Goal: Information Seeking & Learning: Learn about a topic

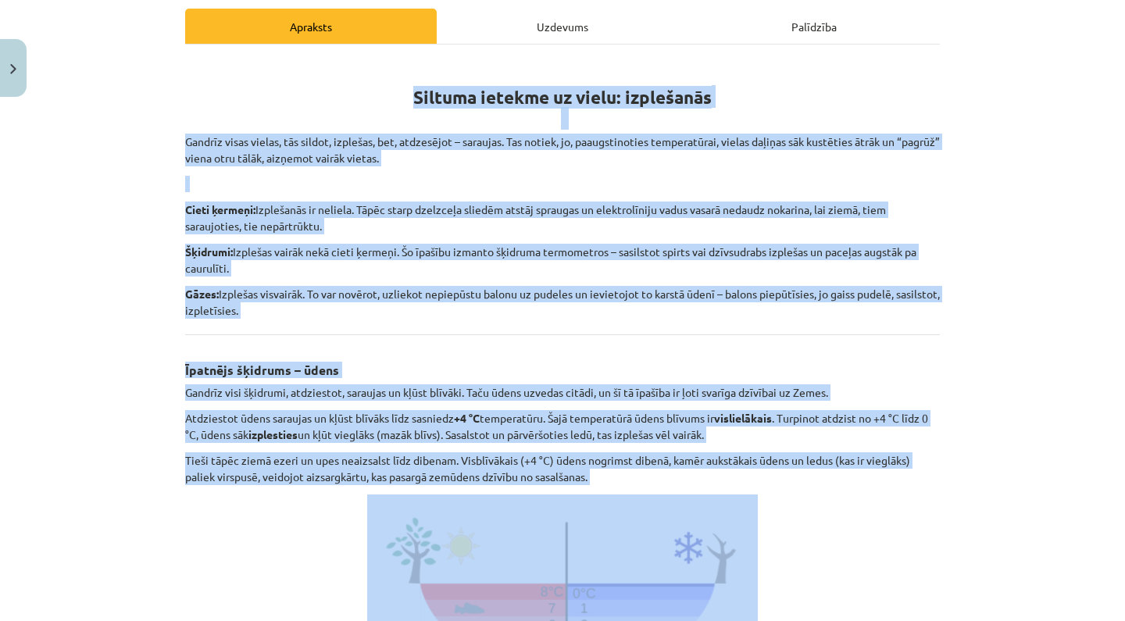
scroll to position [236, 0]
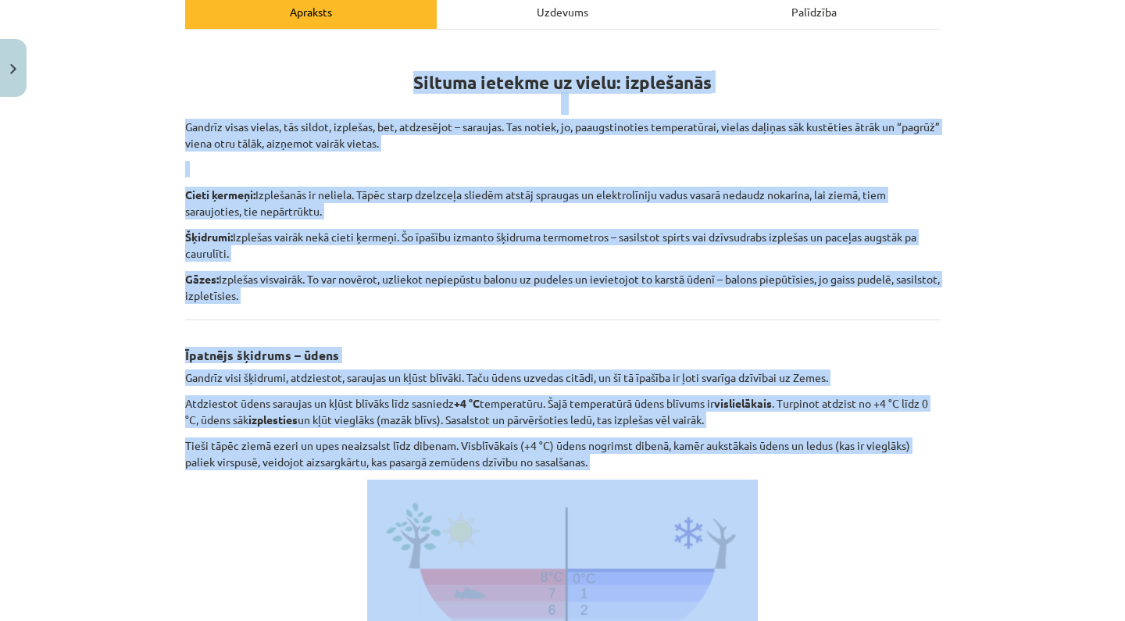
drag, startPoint x: 412, startPoint y: 215, endPoint x: 572, endPoint y: 473, distance: 304.1
click at [572, 473] on div "Siltuma ietekme uz vielu: izplešanās Gandrīz visas vielas, tās sildot, izplešas…" at bounding box center [562, 476] width 754 height 864
copy div "Loremip dolorsi am conse: adipiscing Elitsed doeiu tempor, inc utlabo, etdolore…"
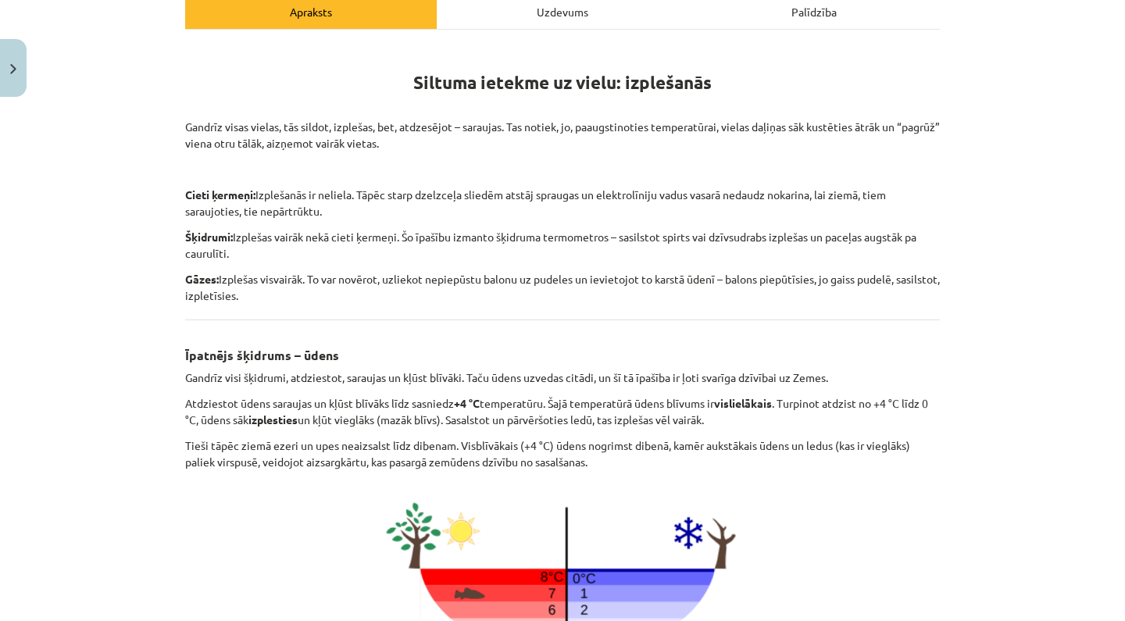
click at [1043, 346] on div "Mācību tēma: Fizika 9. klases 1. ieskaites mācību materiāls #3 📝 2. tēma. Siltu…" at bounding box center [562, 310] width 1125 height 621
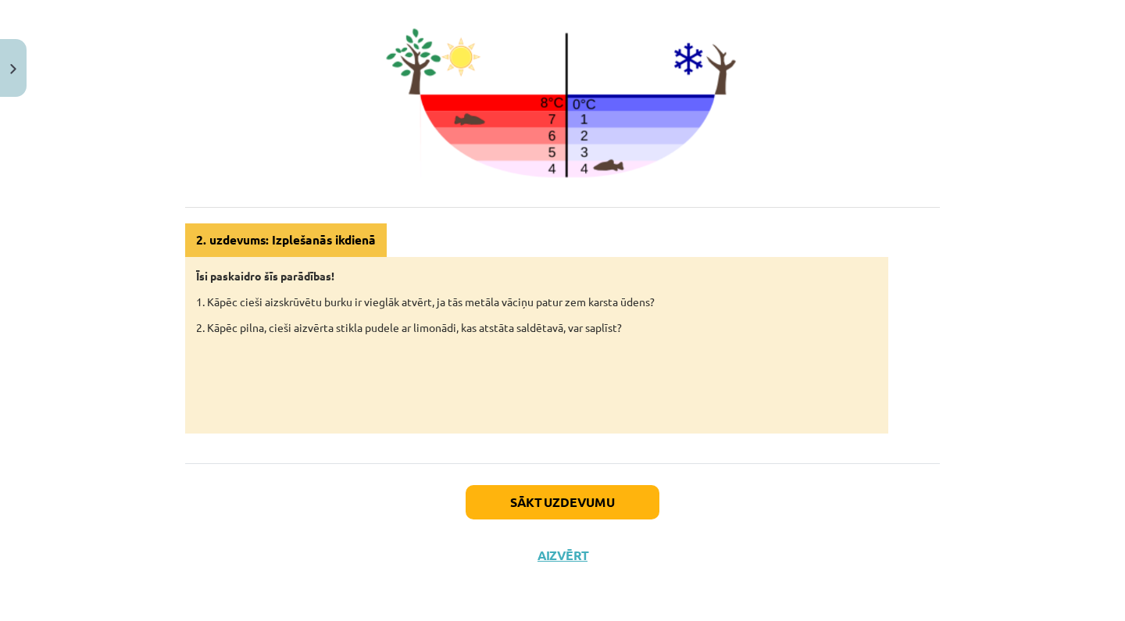
click at [574, 498] on button "Sākt uzdevumu" at bounding box center [562, 502] width 194 height 34
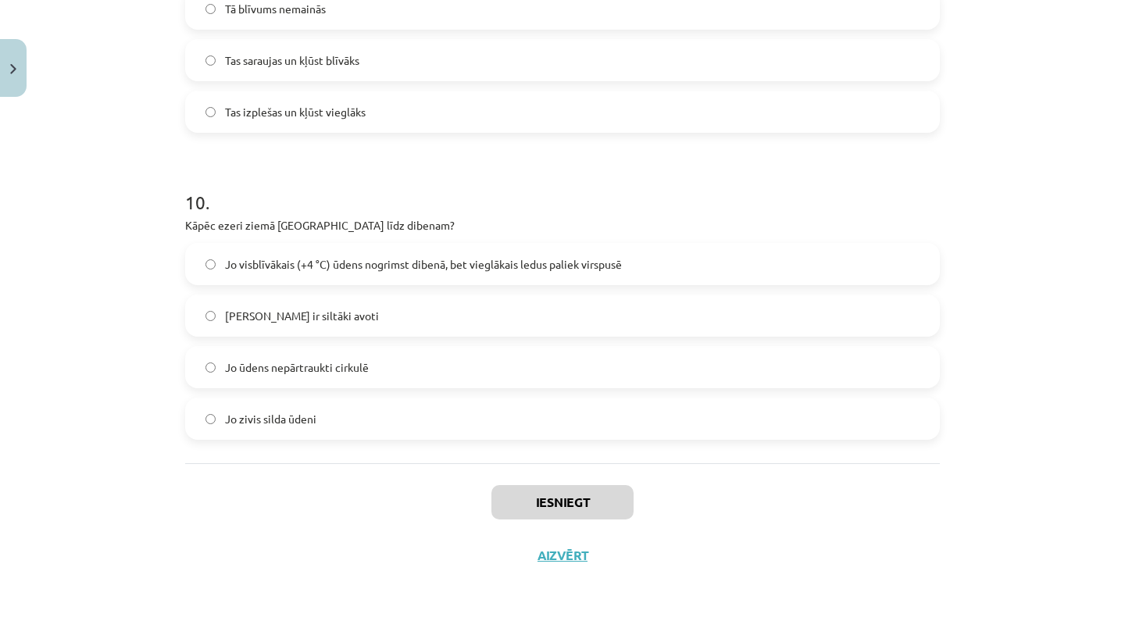
scroll to position [312, 0]
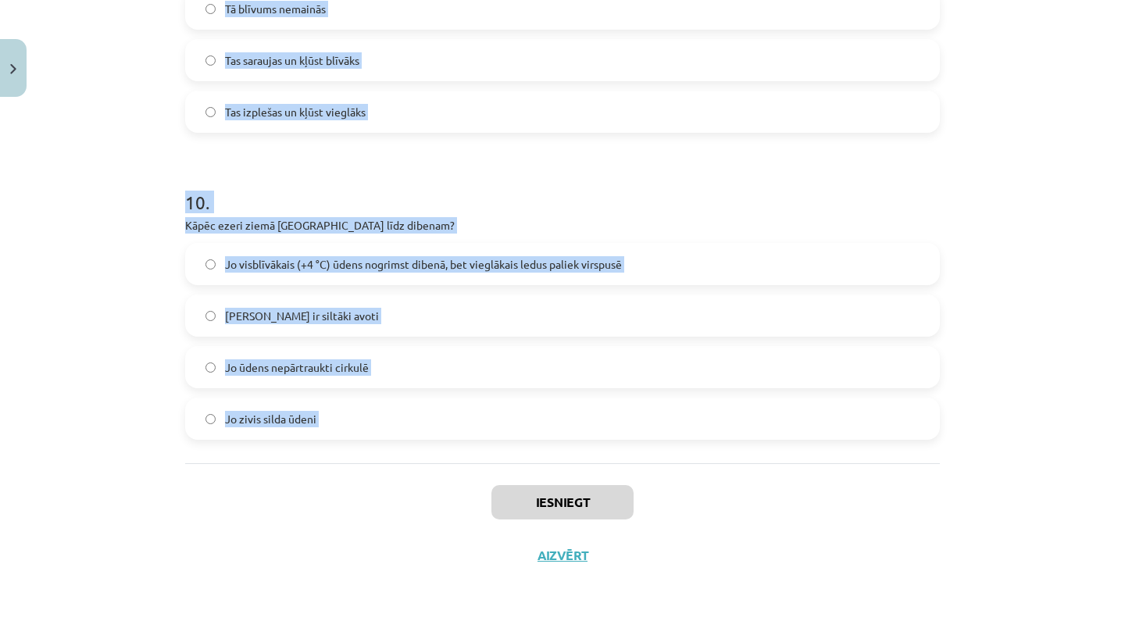
drag, startPoint x: 185, startPoint y: 304, endPoint x: 876, endPoint y: 488, distance: 715.4
copy form "7 . Lor, ipsumd sitame, con adipisc elitsedd? Ei Te 6 . Inc utlab, etdolo, magn…"
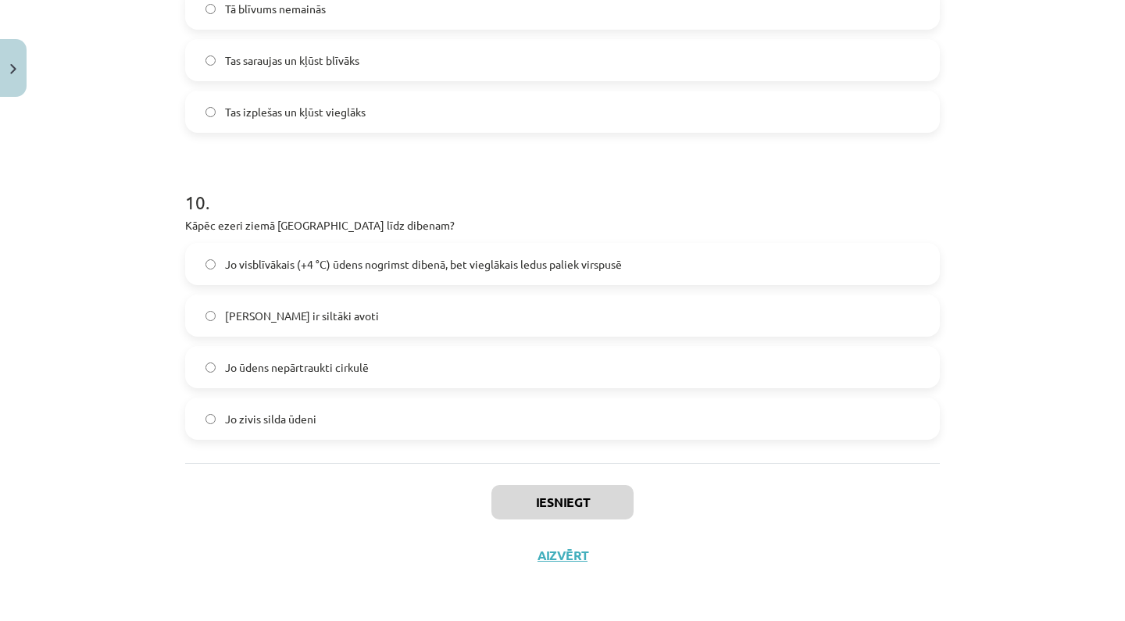
click at [876, 488] on div "Iesniegt Aizvērt" at bounding box center [562, 517] width 754 height 109
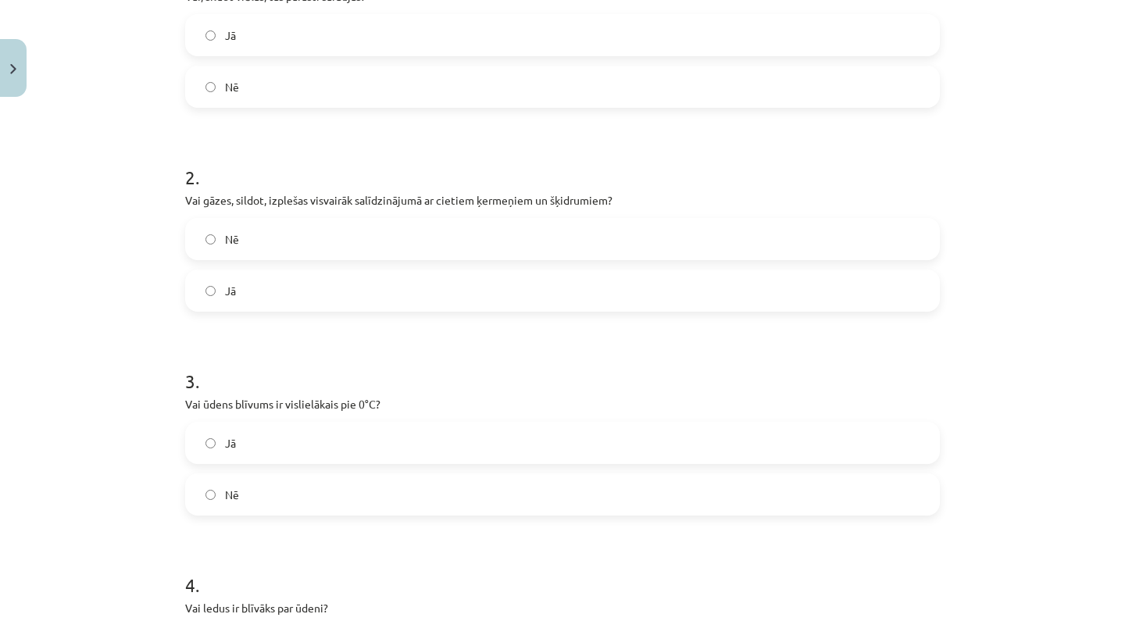
scroll to position [177, 0]
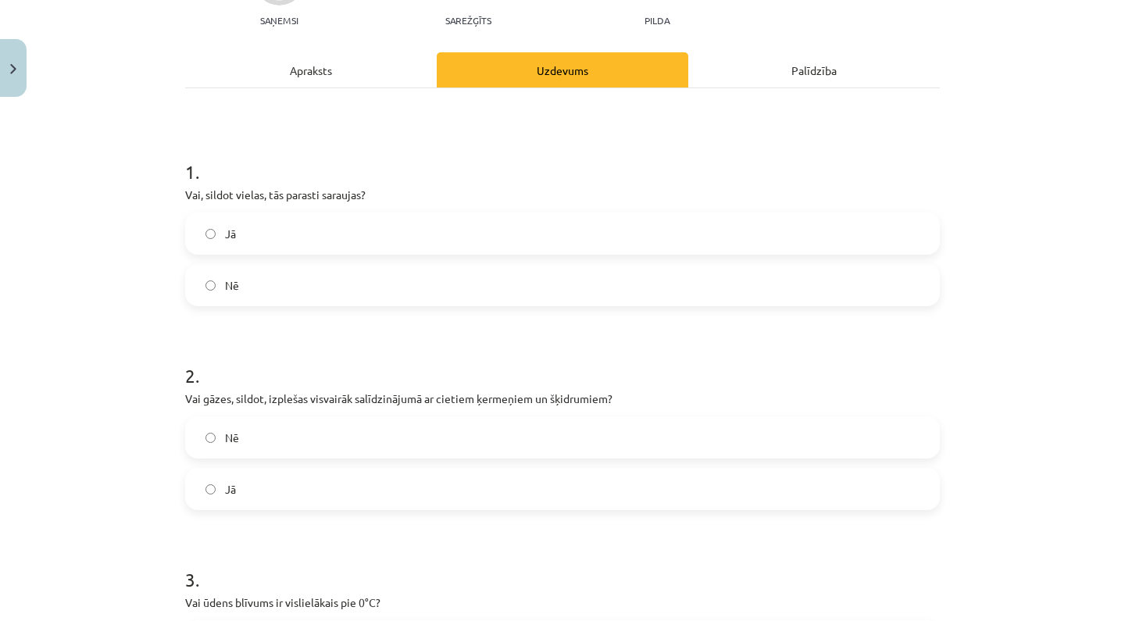
click at [408, 281] on label "Nē" at bounding box center [562, 285] width 751 height 39
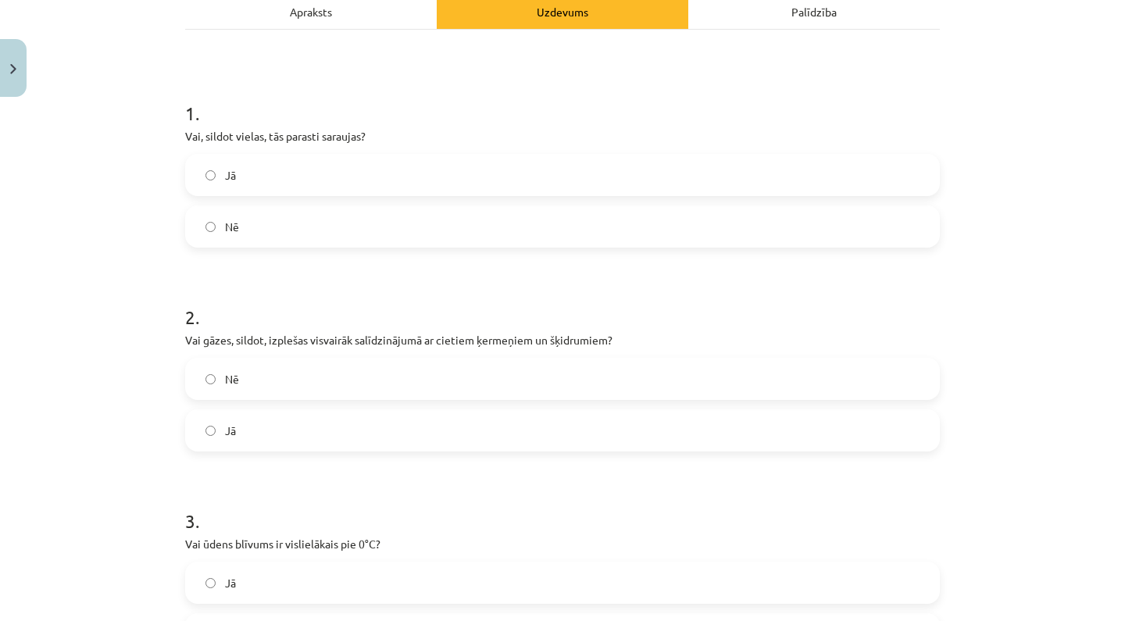
scroll to position [251, 0]
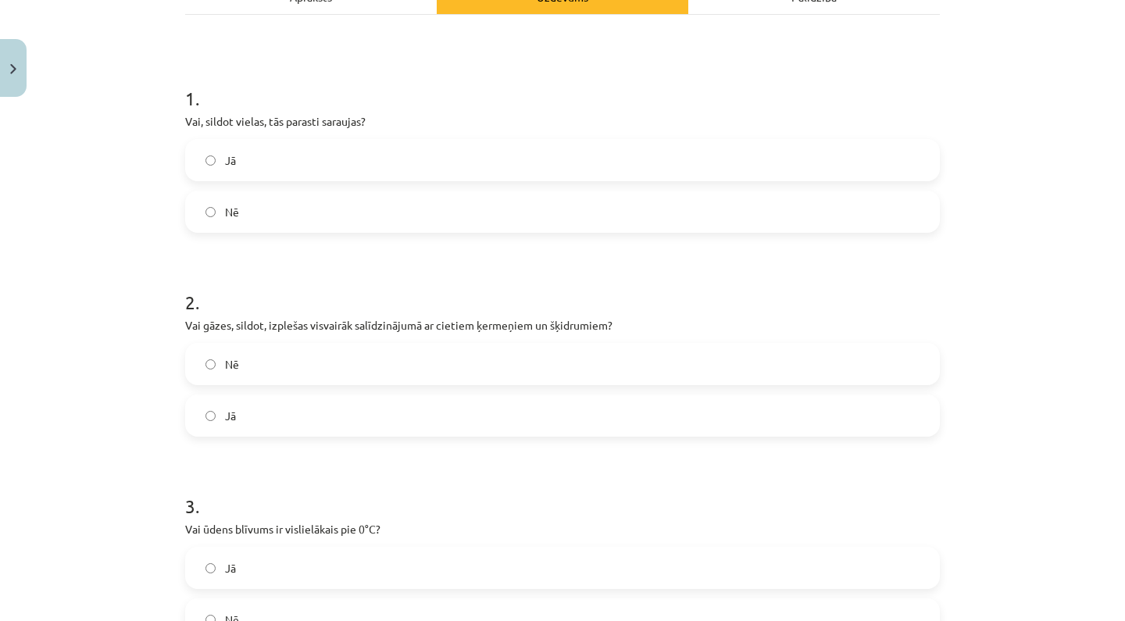
click at [383, 401] on label "Jā" at bounding box center [562, 415] width 751 height 39
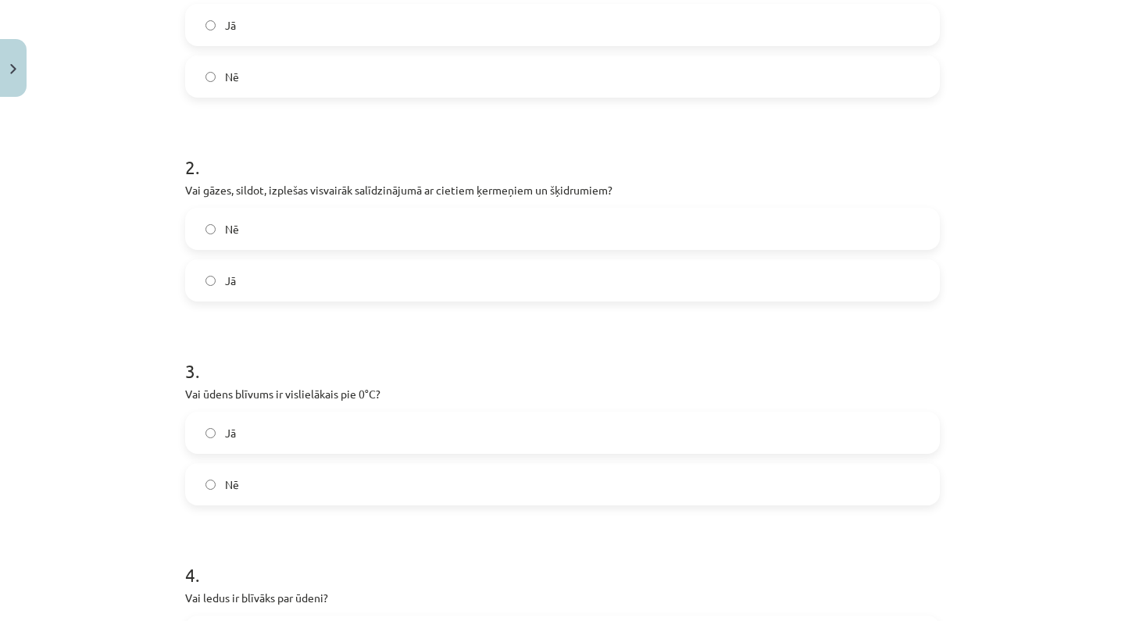
click at [367, 476] on label "Nē" at bounding box center [562, 484] width 751 height 39
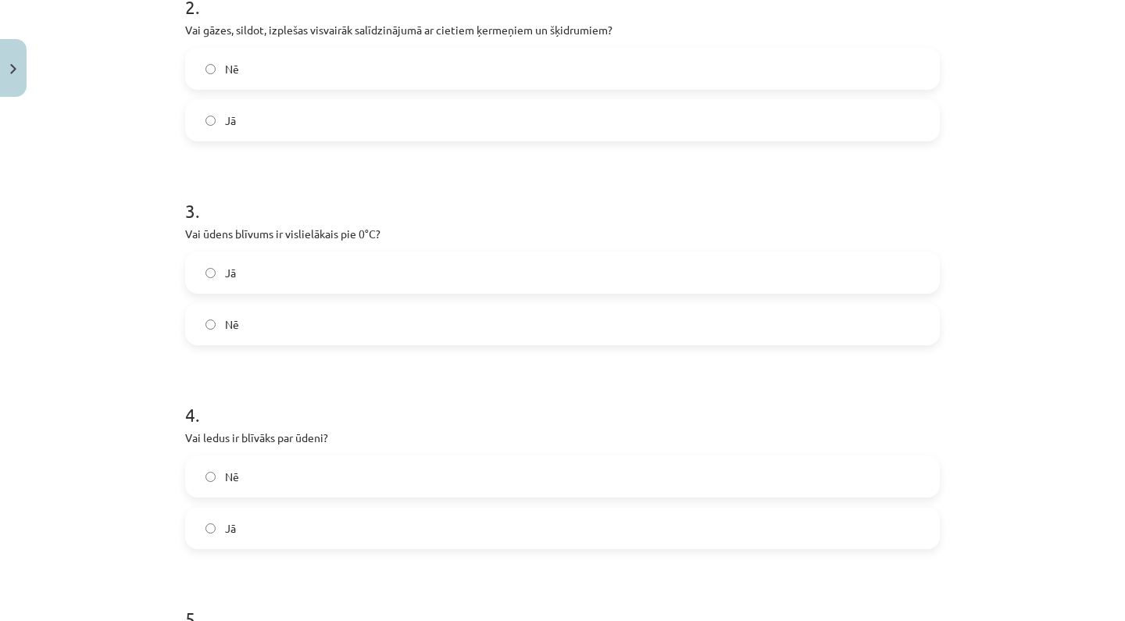
scroll to position [580, 0]
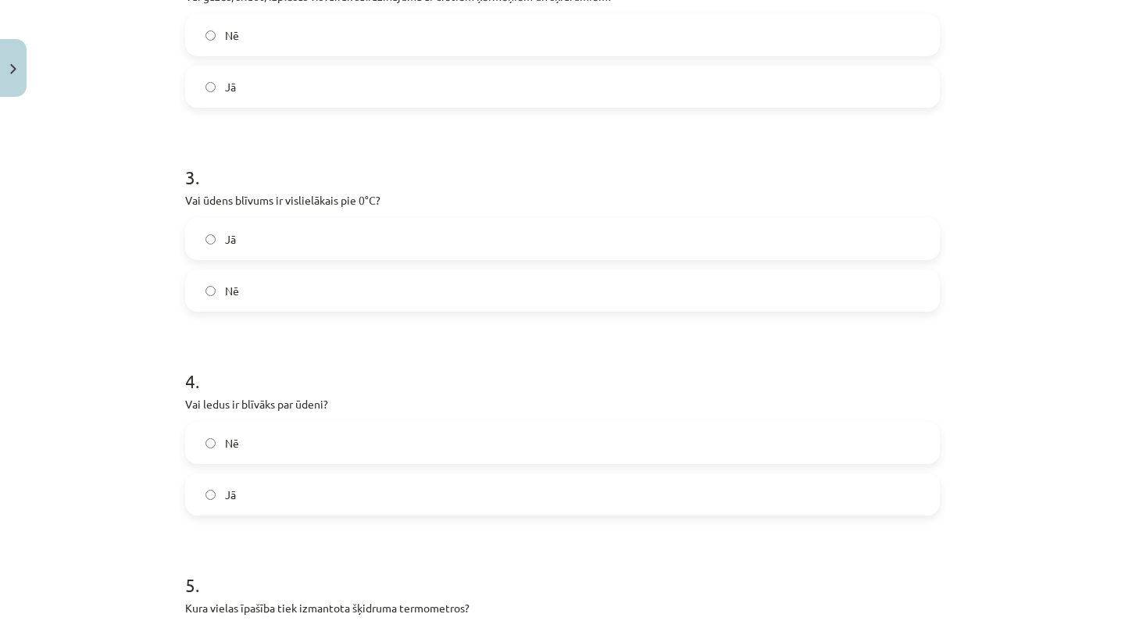
click at [395, 411] on p "Vai ledus ir blīvāks par ūdeni?" at bounding box center [562, 404] width 754 height 16
click at [395, 427] on label "Nē" at bounding box center [562, 442] width 751 height 39
click at [991, 1] on div "Mācību tēma: Fizika 9. klases 1. ieskaites mācību materiāls #3 📝 2. tēma. Siltu…" at bounding box center [562, 310] width 1125 height 621
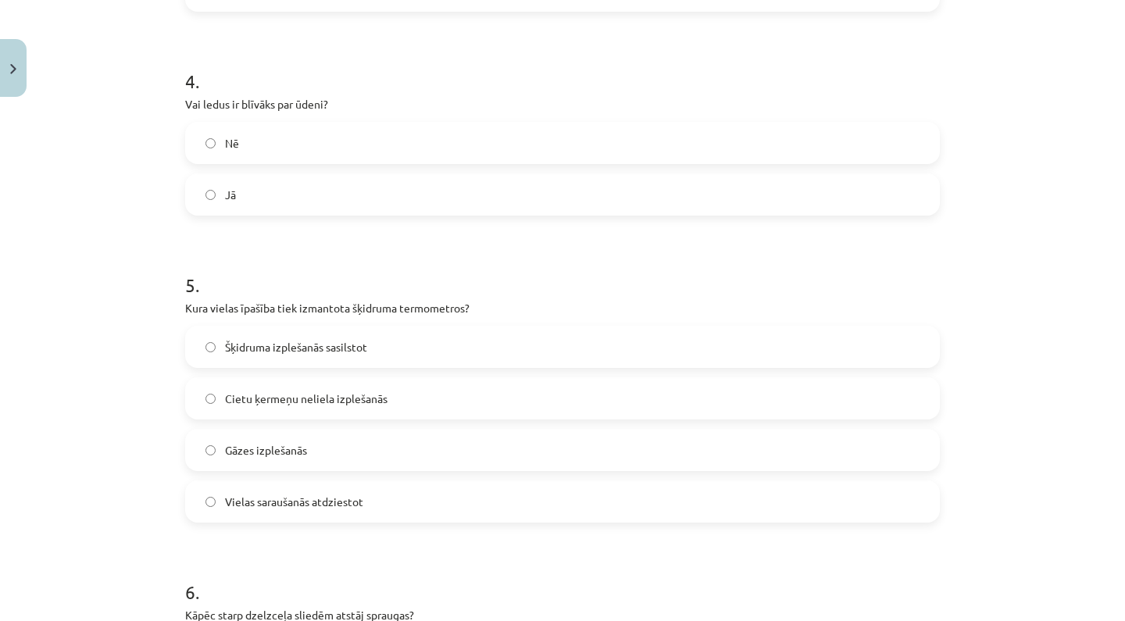
scroll to position [968, 0]
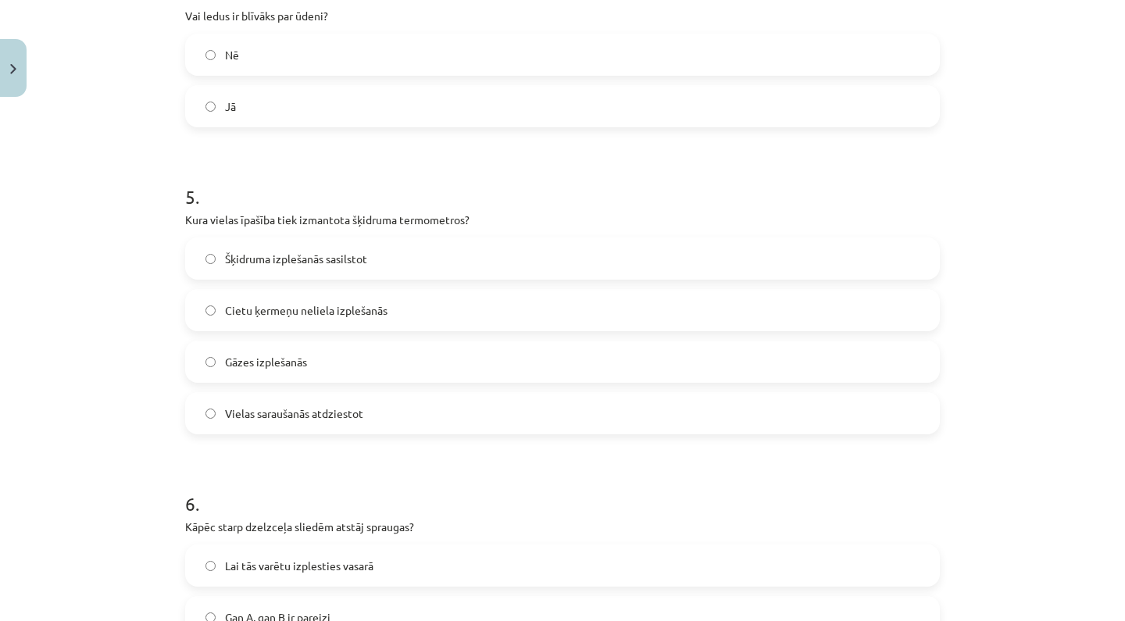
click at [440, 247] on label "Šķidruma izplešanās sasilstot" at bounding box center [562, 258] width 751 height 39
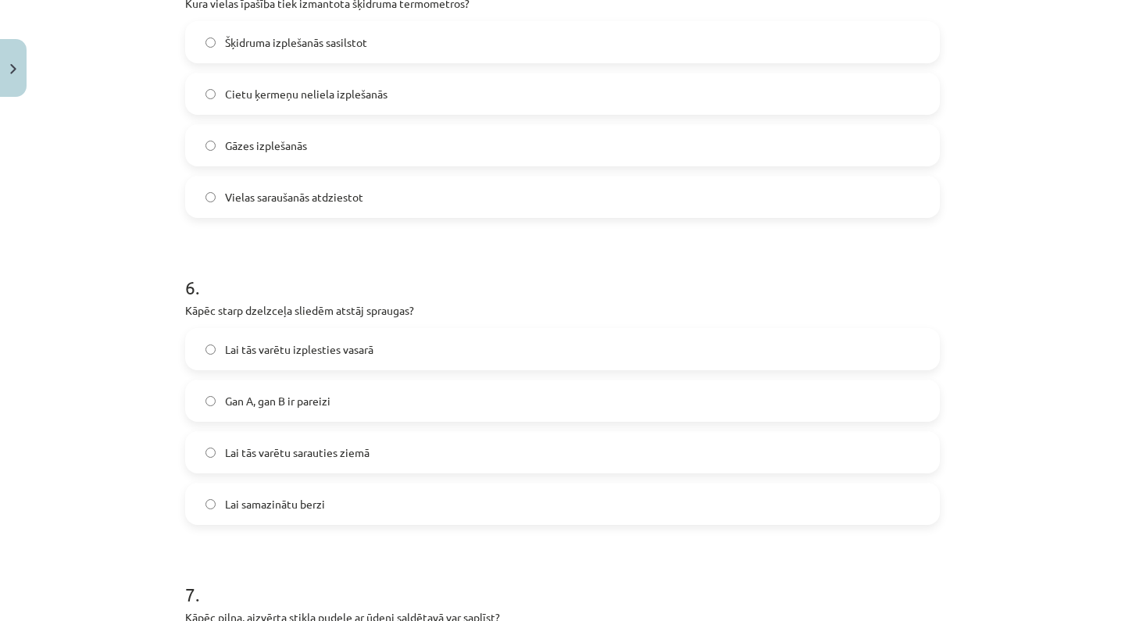
scroll to position [1204, 0]
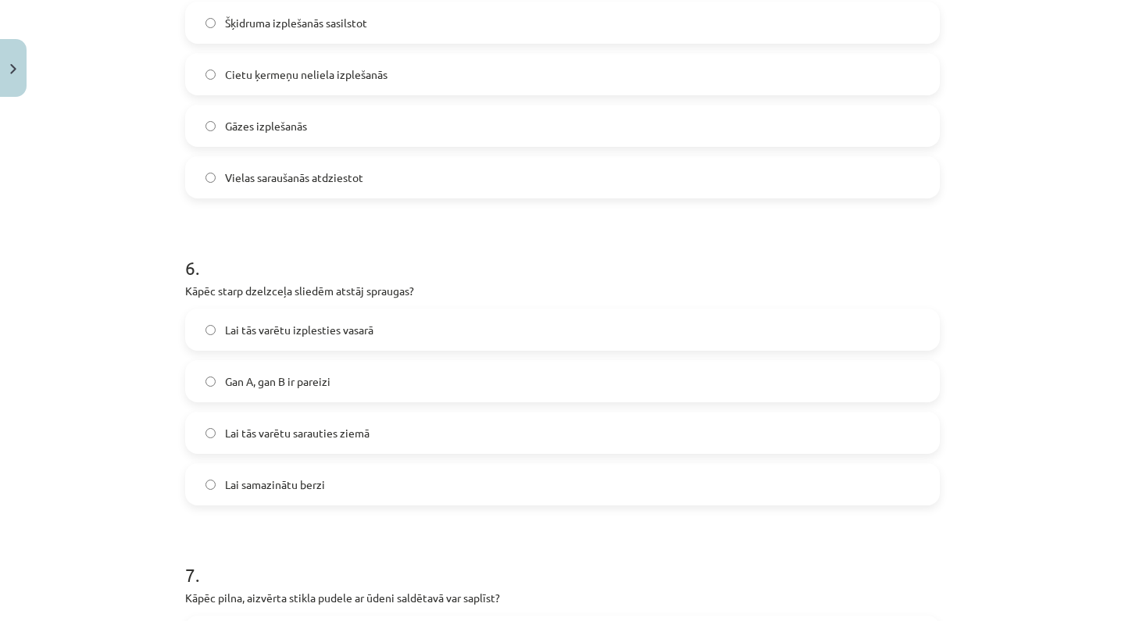
click at [371, 379] on label "Gan A, gan B ir pareizi" at bounding box center [562, 381] width 751 height 39
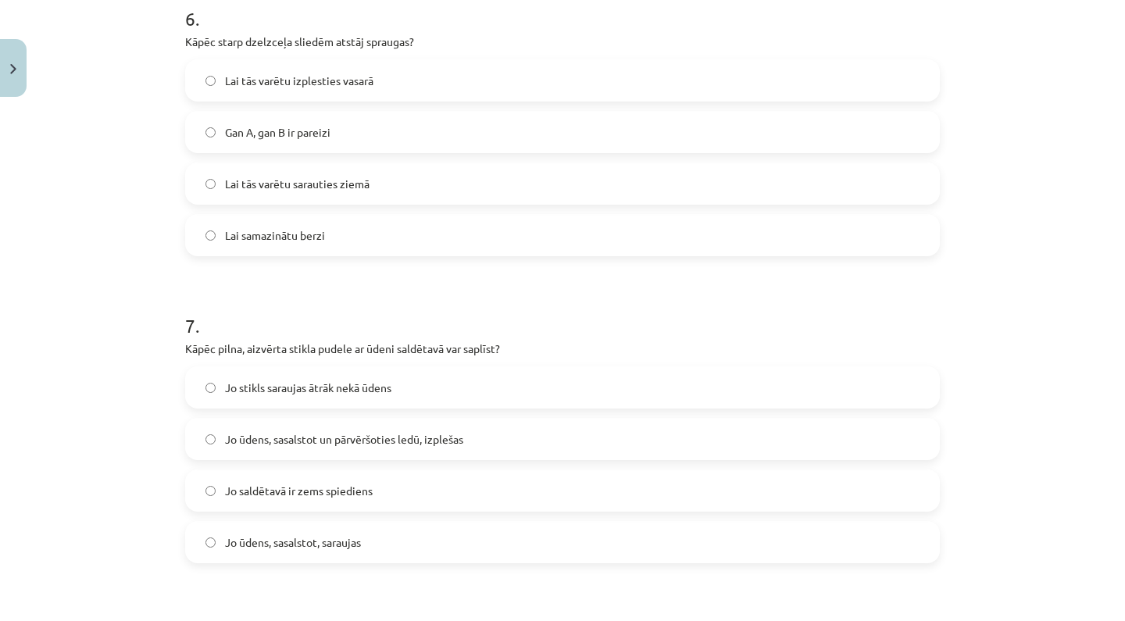
scroll to position [1453, 0]
click at [334, 442] on span "Jo ūdens, sasalstot un pārvēršoties ledū, izplešas" at bounding box center [344, 438] width 238 height 16
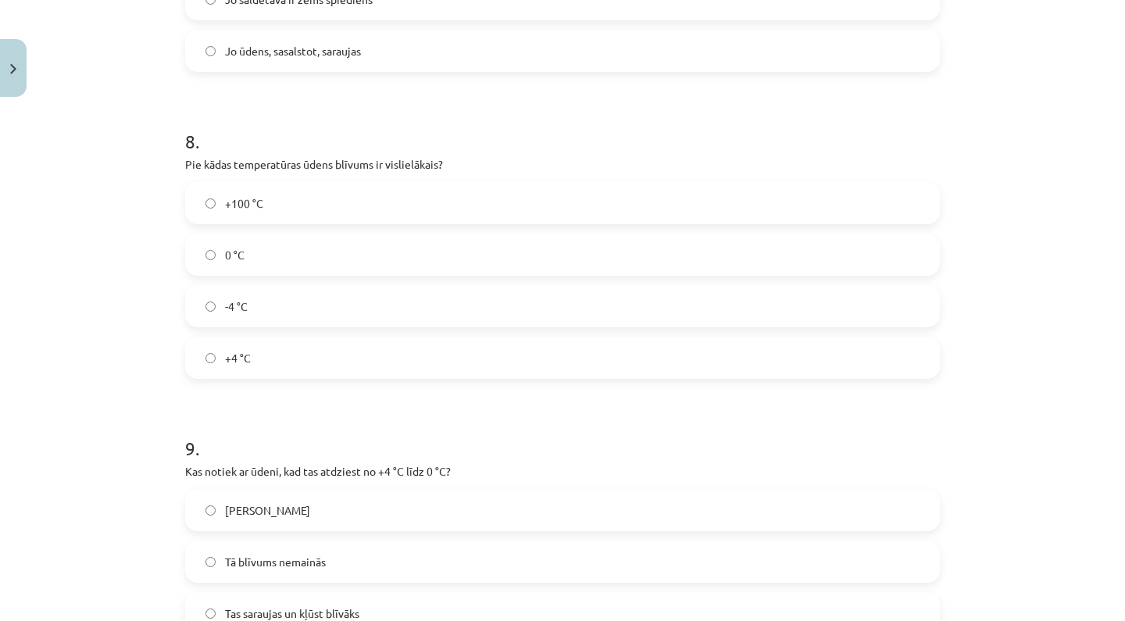
scroll to position [1945, 0]
click at [284, 338] on label "+4 °C" at bounding box center [562, 356] width 751 height 39
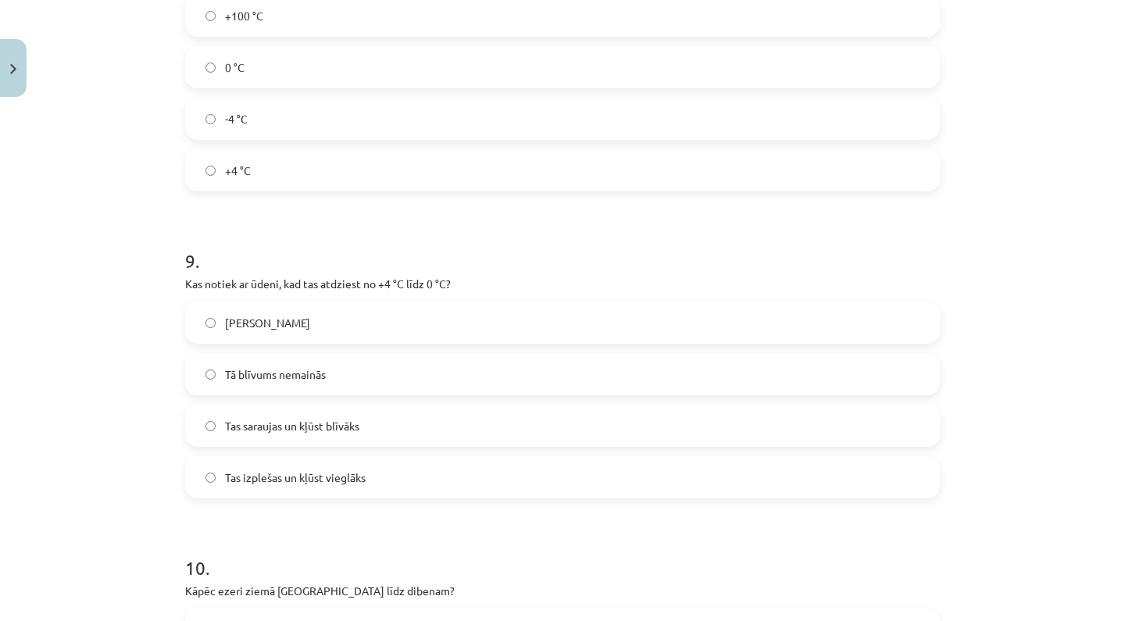
scroll to position [2142, 0]
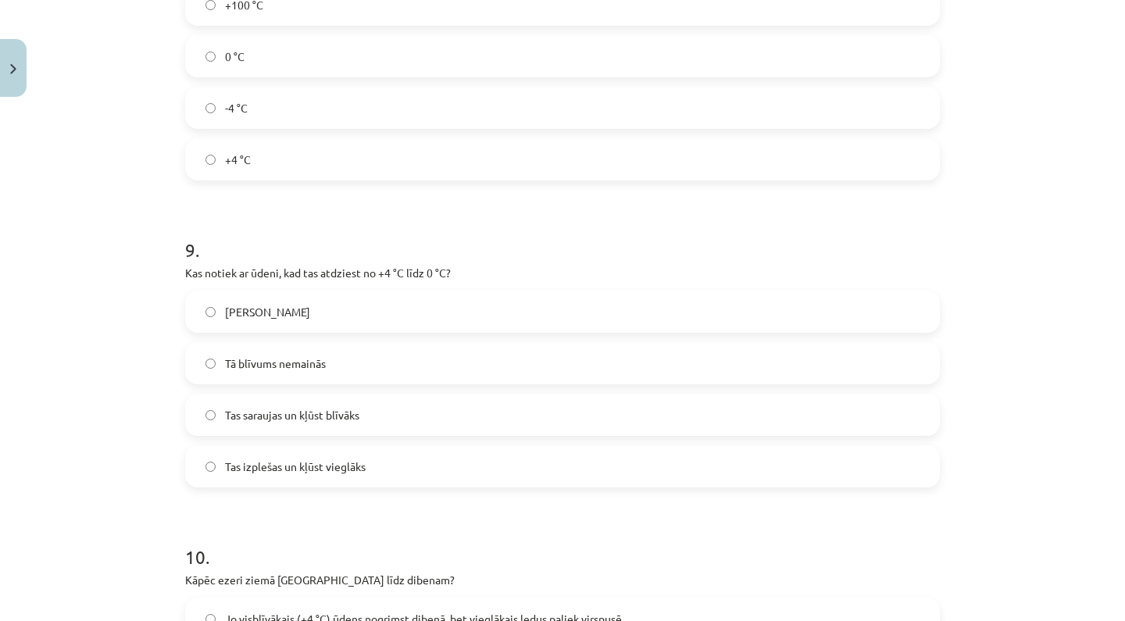
click at [306, 465] on span "Tas izplešas un kļūst vieglāks" at bounding box center [295, 466] width 141 height 16
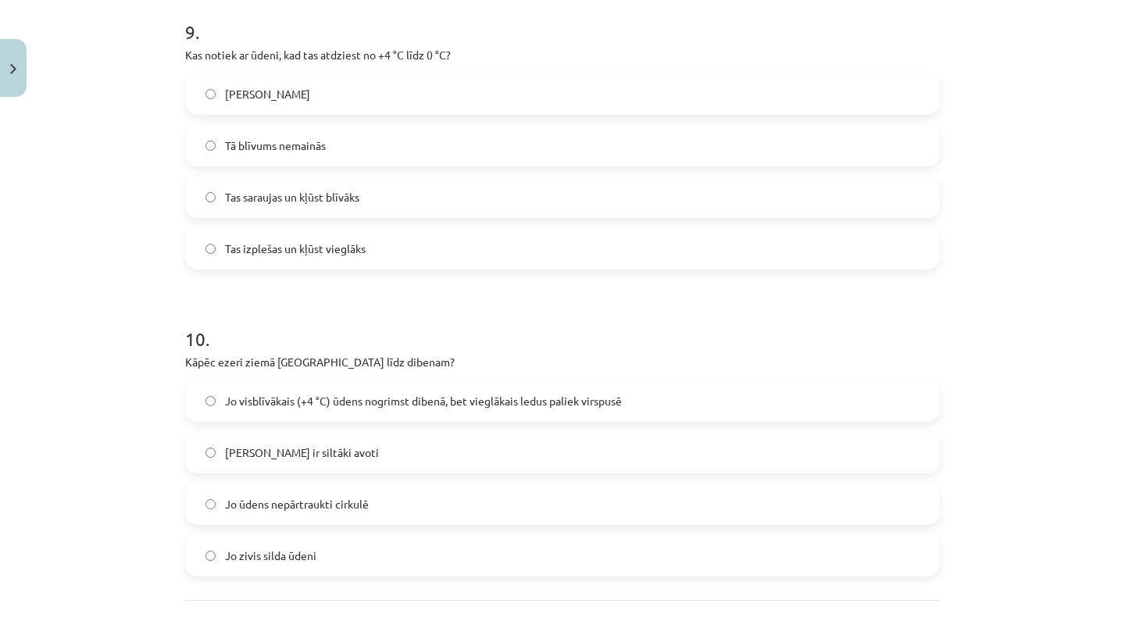
scroll to position [2370, 0]
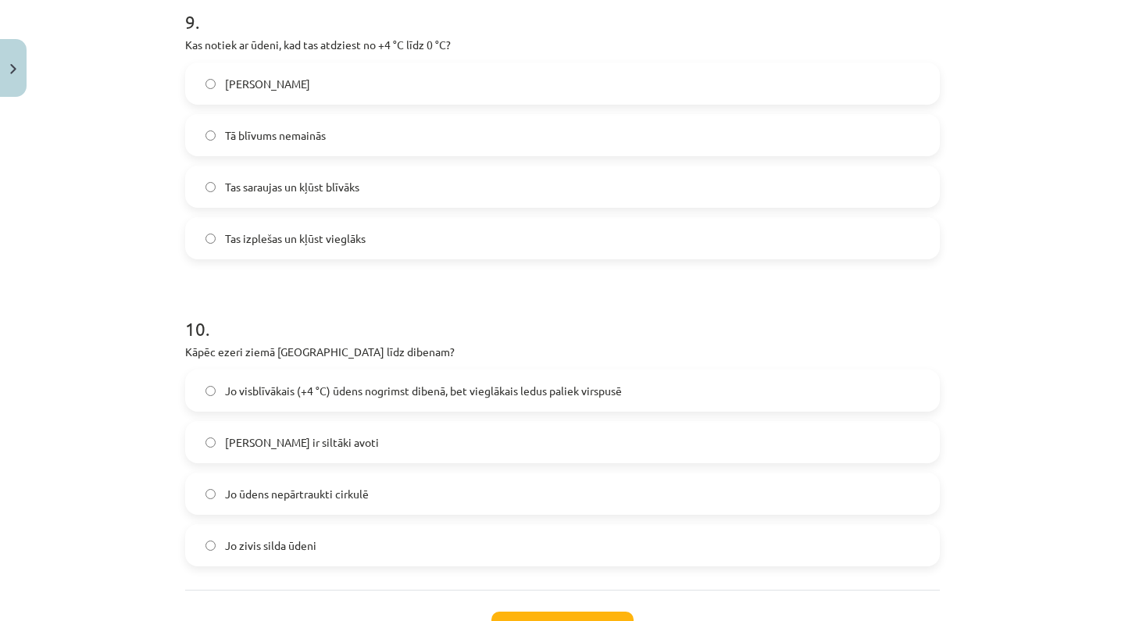
click at [354, 383] on span "Jo visblīvākais (+4 °C) ūdens nogrimst dibenā, bet vieglākais ledus paliek virs…" at bounding box center [423, 391] width 397 height 16
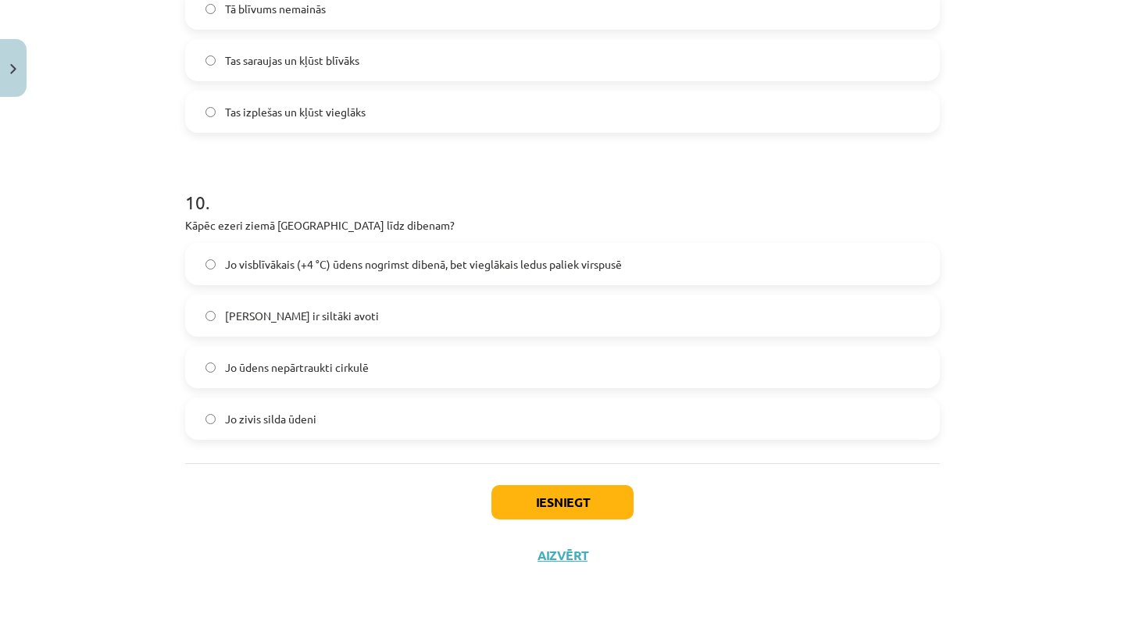
scroll to position [2499, 0]
click at [540, 508] on button "Iesniegt" at bounding box center [562, 502] width 142 height 34
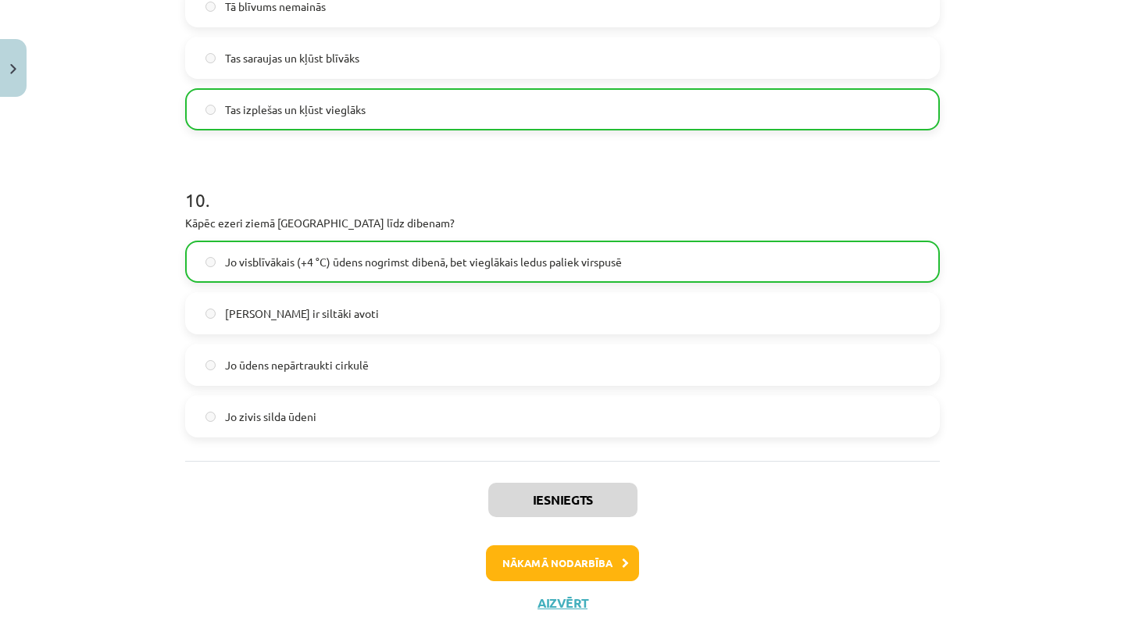
click at [617, 566] on button "Nākamā nodarbība" at bounding box center [562, 563] width 153 height 36
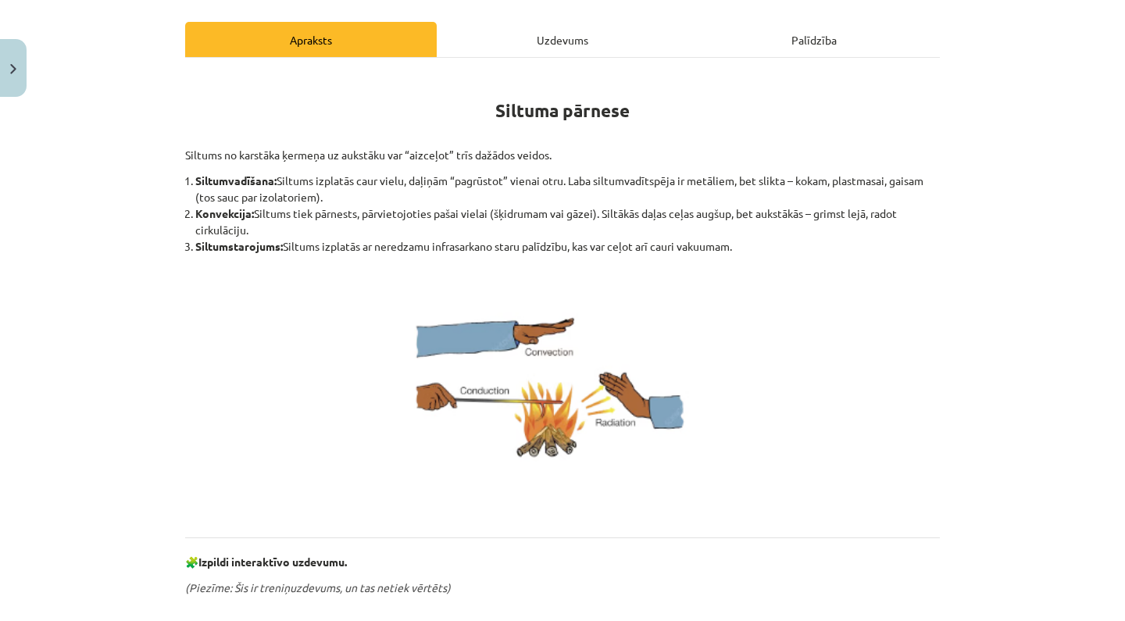
scroll to position [206, 0]
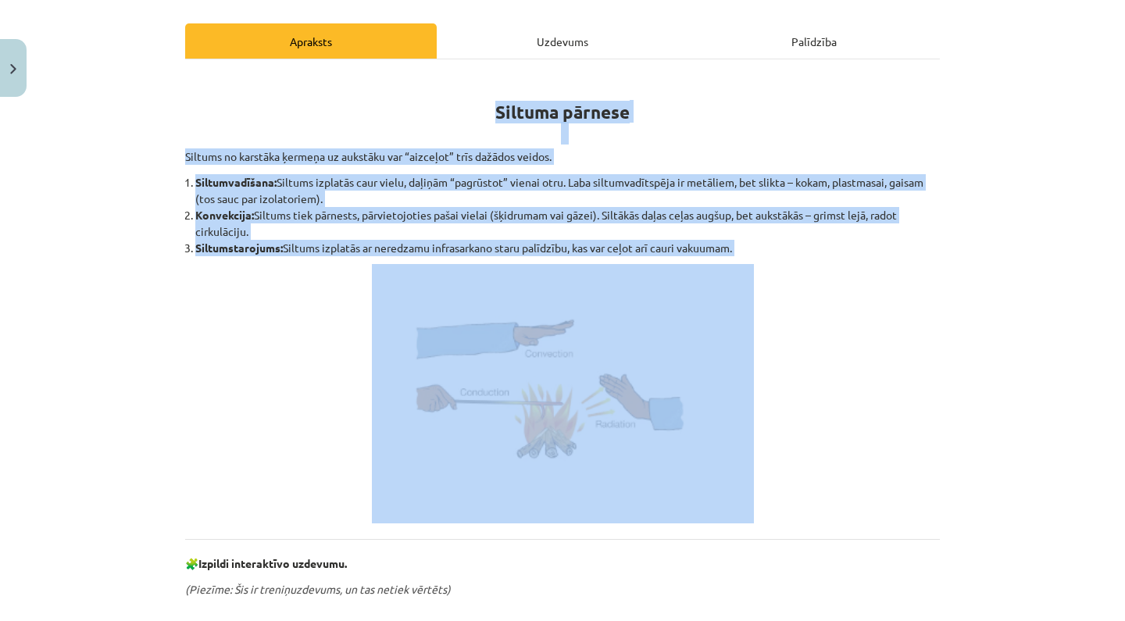
drag, startPoint x: 491, startPoint y: 115, endPoint x: 538, endPoint y: 304, distance: 194.7
click at [538, 305] on div "Siltuma pārnese Siltums no karstāka ķermeņa uz aukstāku var “aizceļot” trīs daž…" at bounding box center [562, 613] width 754 height 1080
copy div "Siltuma pārnese Siltums no karstāka ķermeņa uz aukstāku var “aizceļot” trīs daž…"
click at [427, 276] on img at bounding box center [563, 393] width 382 height 259
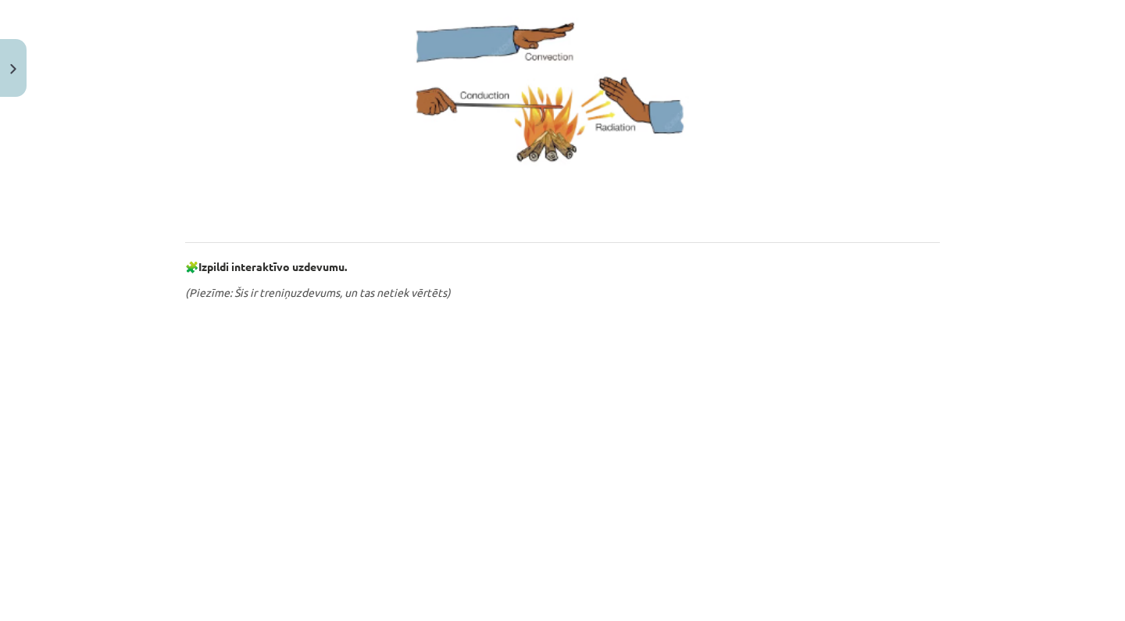
scroll to position [237, 0]
